Goal: Task Accomplishment & Management: Manage account settings

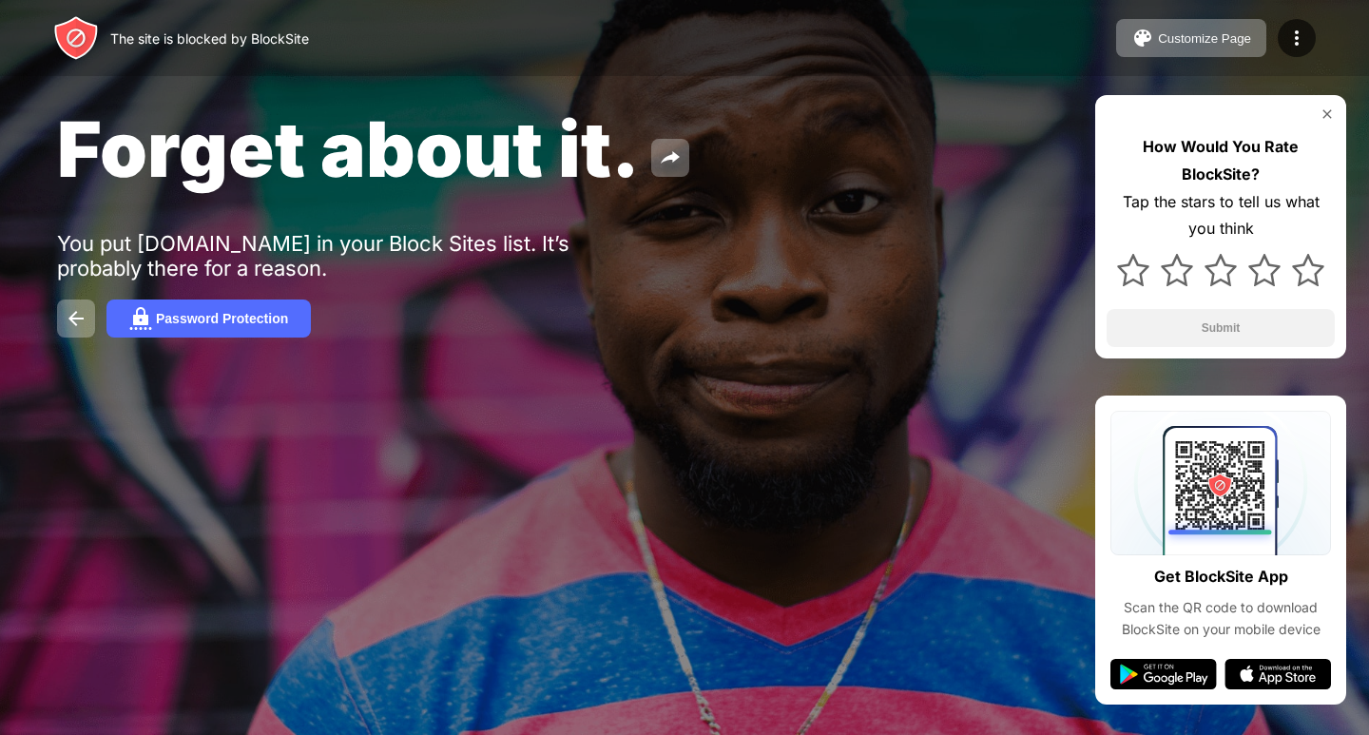
click at [183, 15] on div "The site is blocked by BlockSite" at bounding box center [181, 38] width 256 height 46
click at [174, 39] on div "The site is blocked by BlockSite" at bounding box center [209, 38] width 199 height 16
drag, startPoint x: 409, startPoint y: 413, endPoint x: 368, endPoint y: 406, distance: 41.4
click at [372, 406] on div "Forget about it. You put [DOMAIN_NAME] in your Block Sites list. It’s probably …" at bounding box center [684, 220] width 1369 height 440
click at [65, 315] on button at bounding box center [76, 318] width 38 height 38
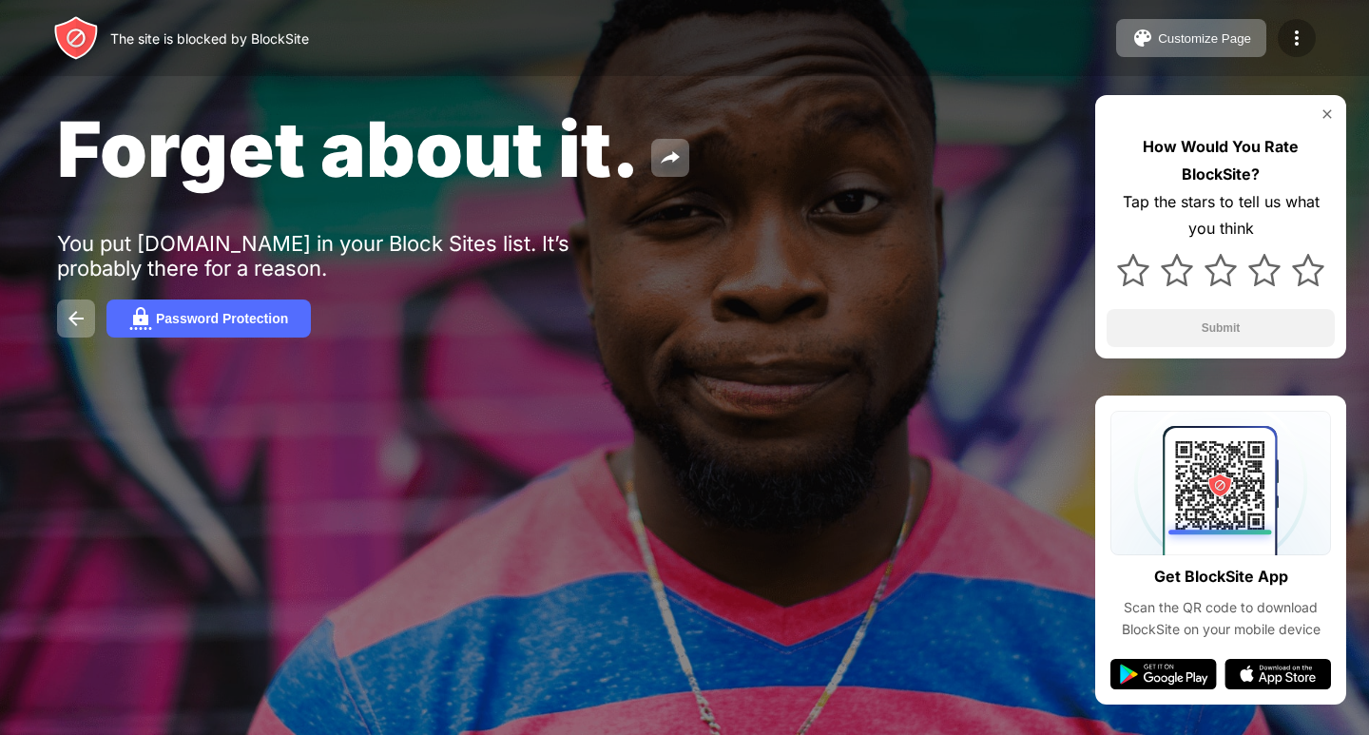
click at [1304, 34] on div at bounding box center [1297, 38] width 38 height 38
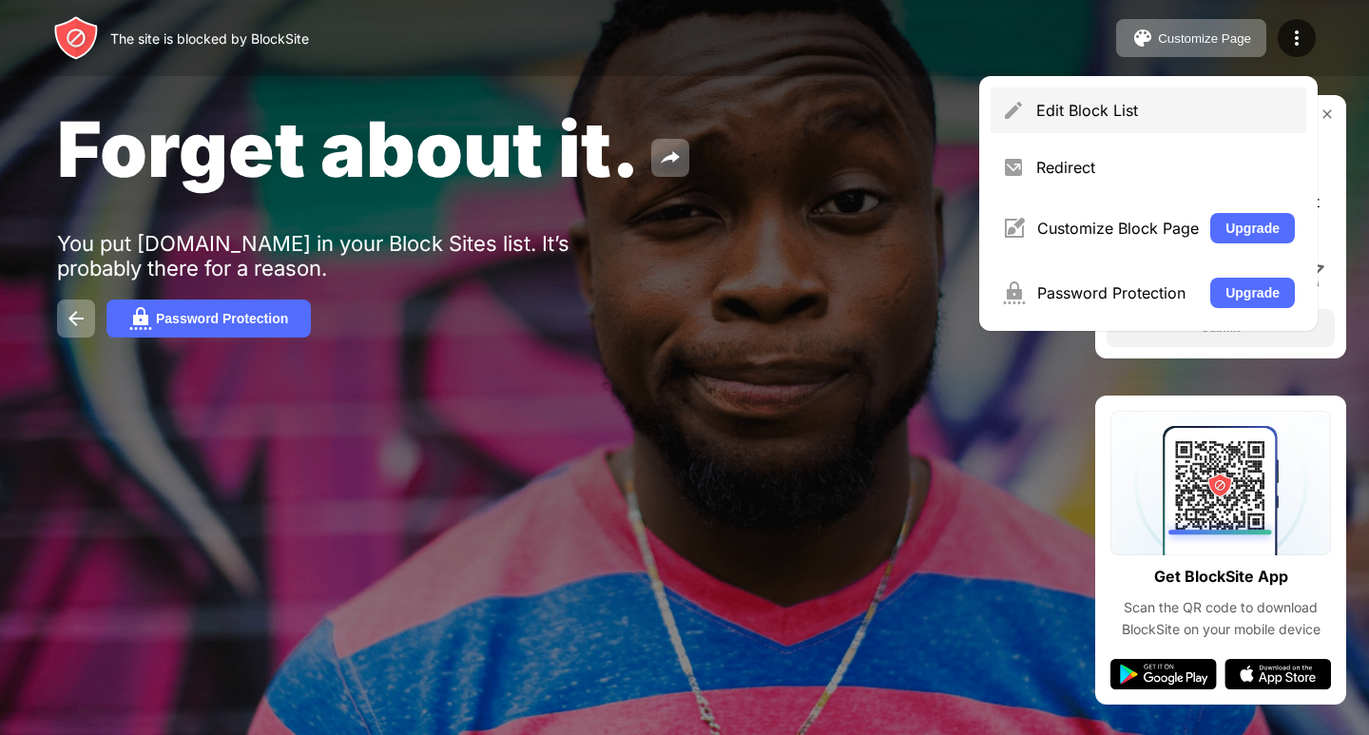
click at [1113, 115] on div "Edit Block List" at bounding box center [1165, 110] width 259 height 19
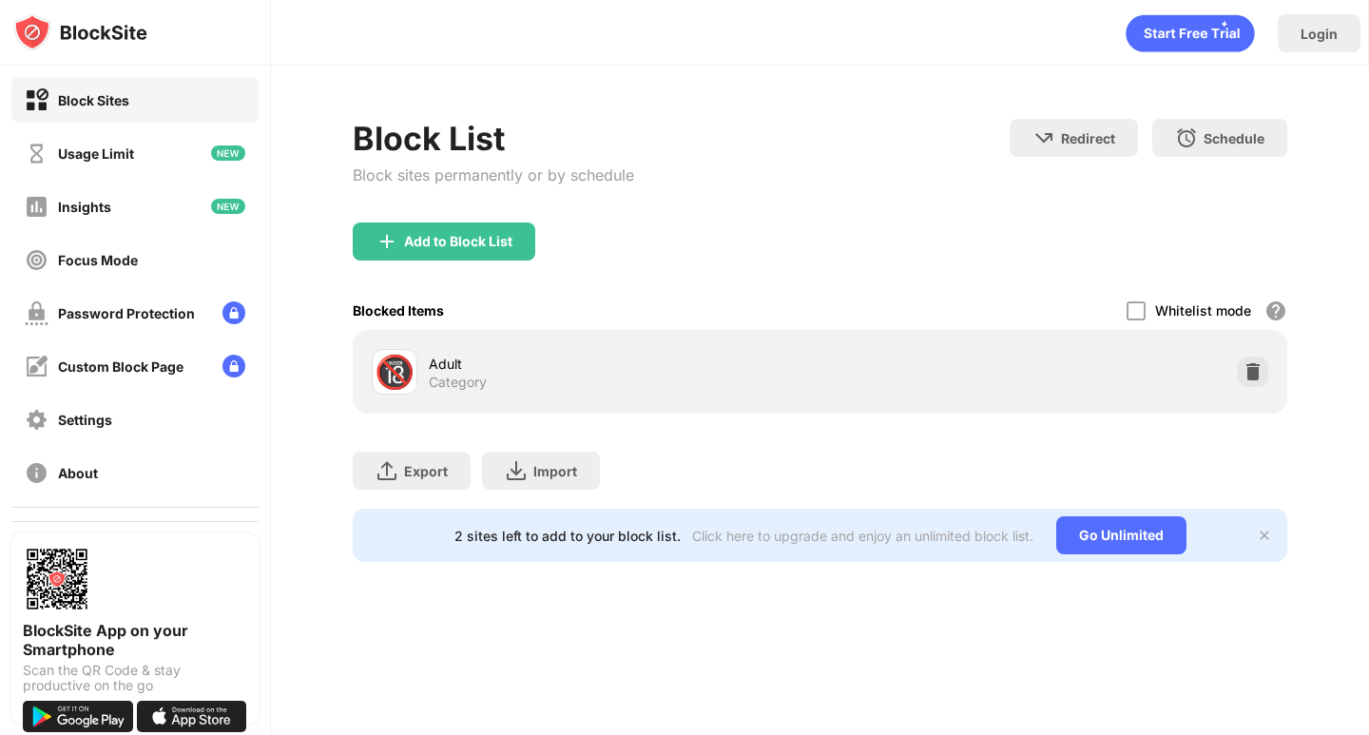
drag, startPoint x: 103, startPoint y: 465, endPoint x: 1151, endPoint y: 441, distance: 1048.9
click at [1152, 461] on div "Block Sites Usage Limit Insights Focus Mode Password Protection Custom Block Pa…" at bounding box center [684, 367] width 1369 height 735
click at [1256, 373] on img at bounding box center [1252, 371] width 19 height 19
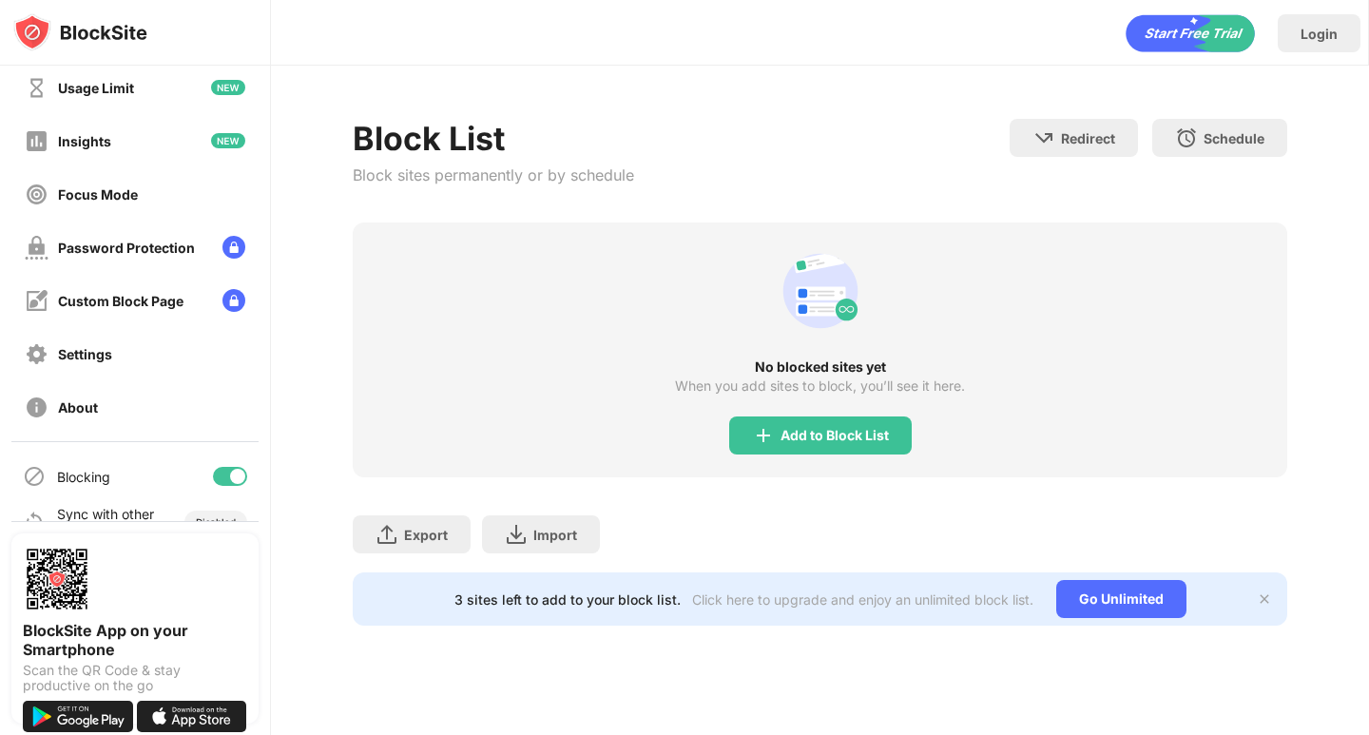
scroll to position [101, 0]
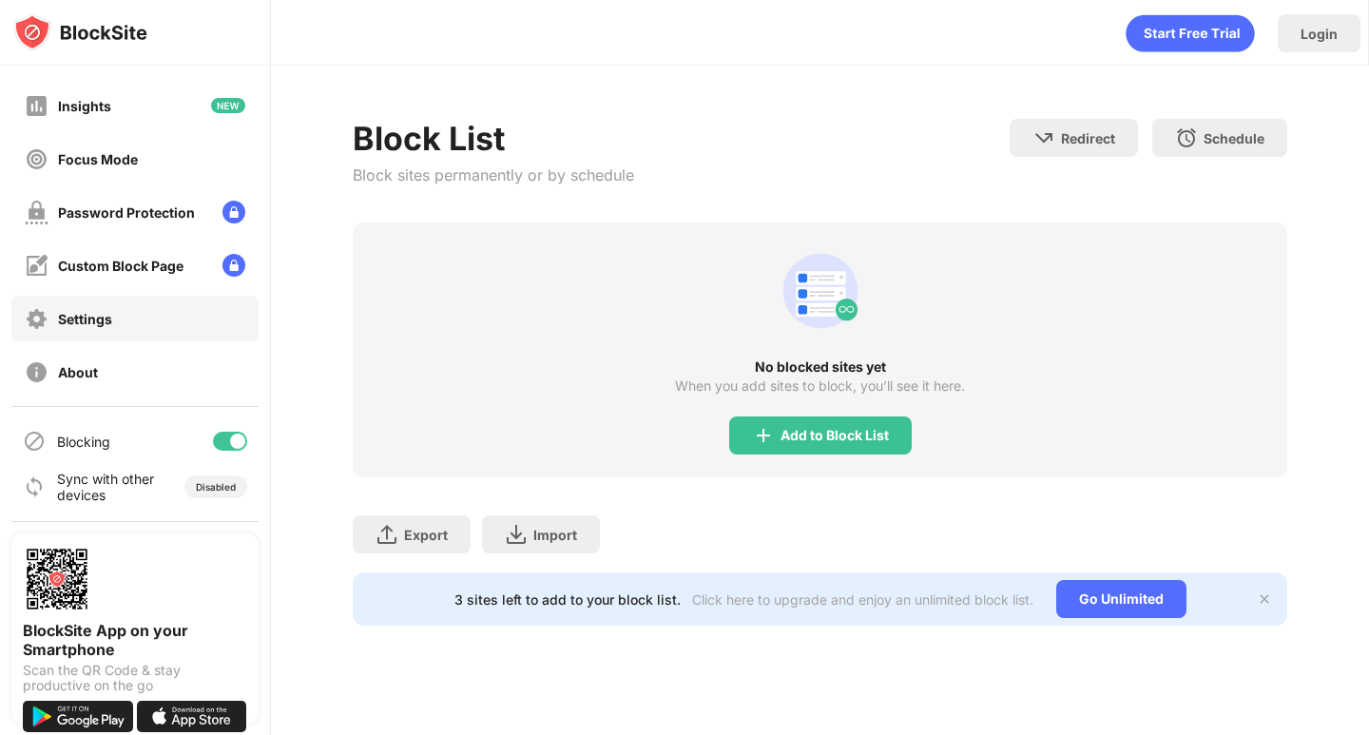
click at [173, 314] on div "Settings" at bounding box center [134, 319] width 247 height 46
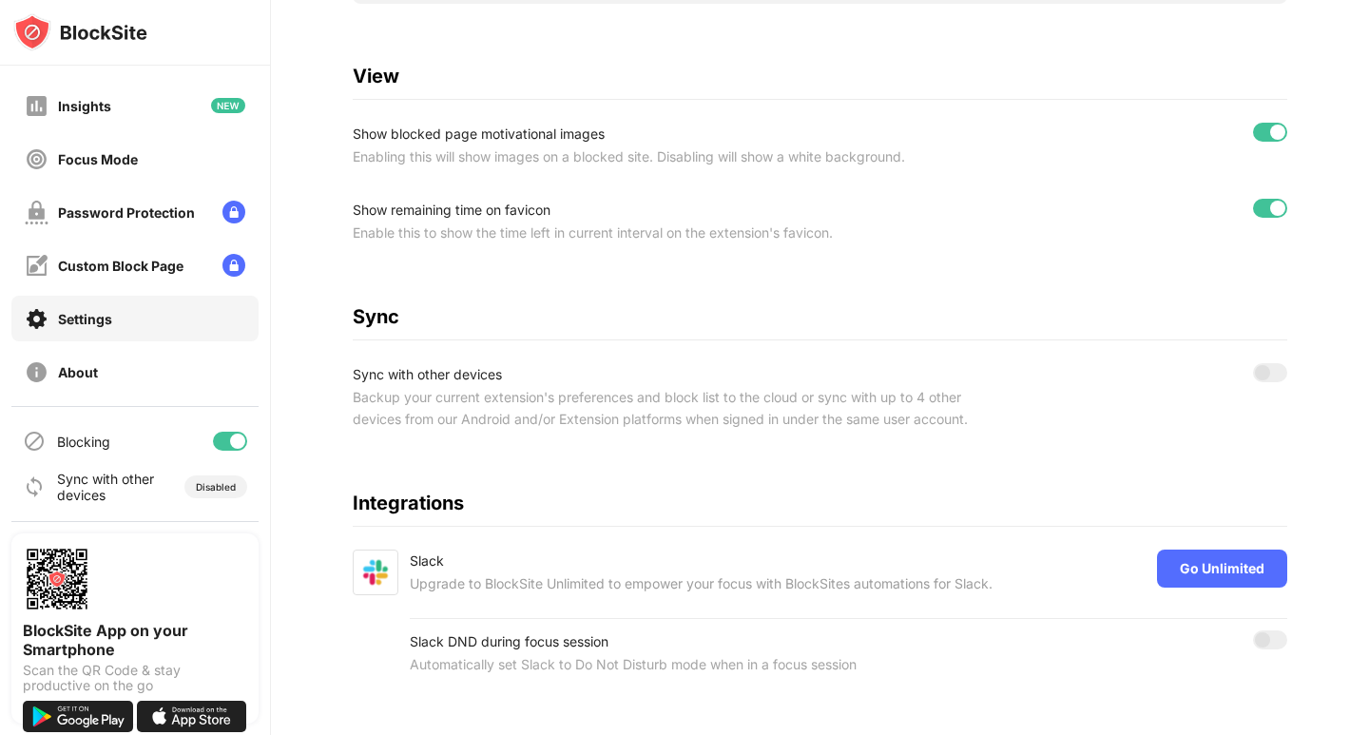
scroll to position [704, 0]
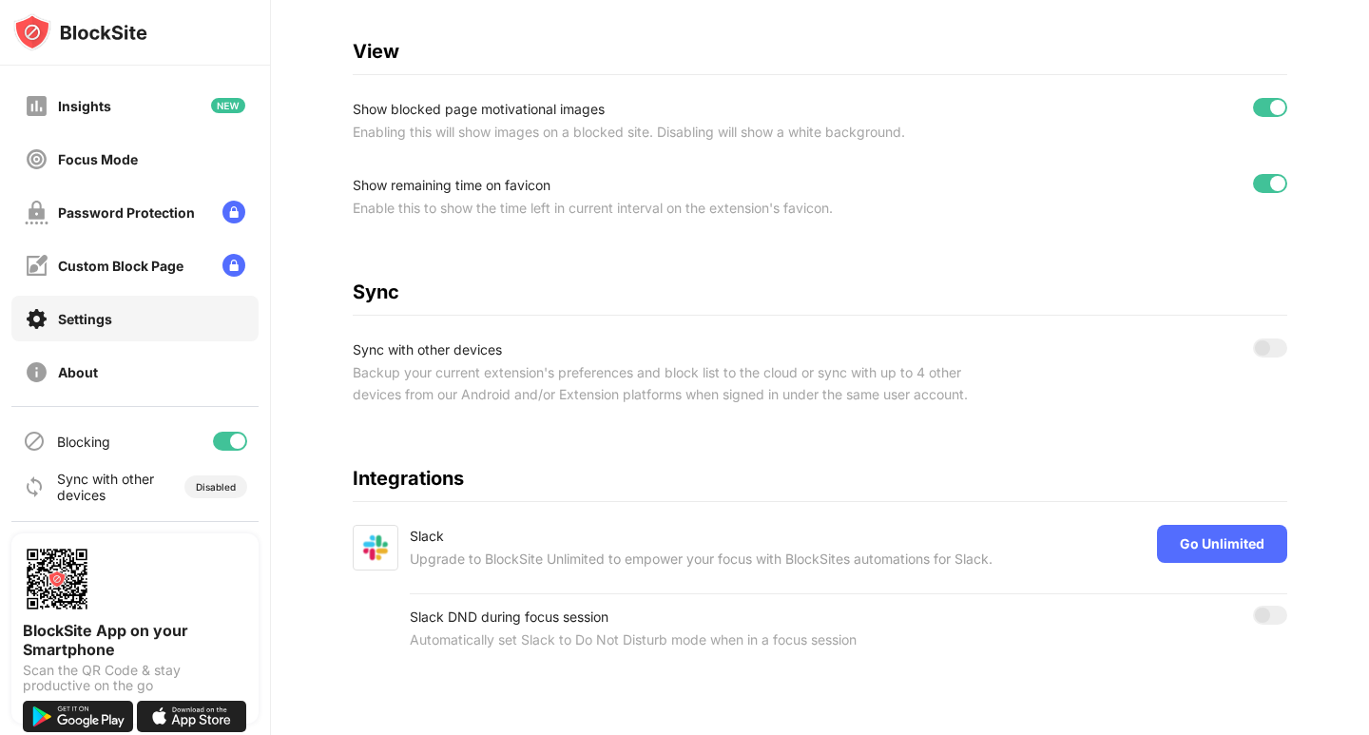
drag, startPoint x: 278, startPoint y: 360, endPoint x: 277, endPoint y: 376, distance: 15.2
click at [277, 376] on div "Settings Enable in Incognito Mode General Enable BlockSite shortcut option usin…" at bounding box center [820, 54] width 1098 height 1359
click at [200, 483] on div "Disabled" at bounding box center [216, 486] width 40 height 11
